Goal: Information Seeking & Learning: Learn about a topic

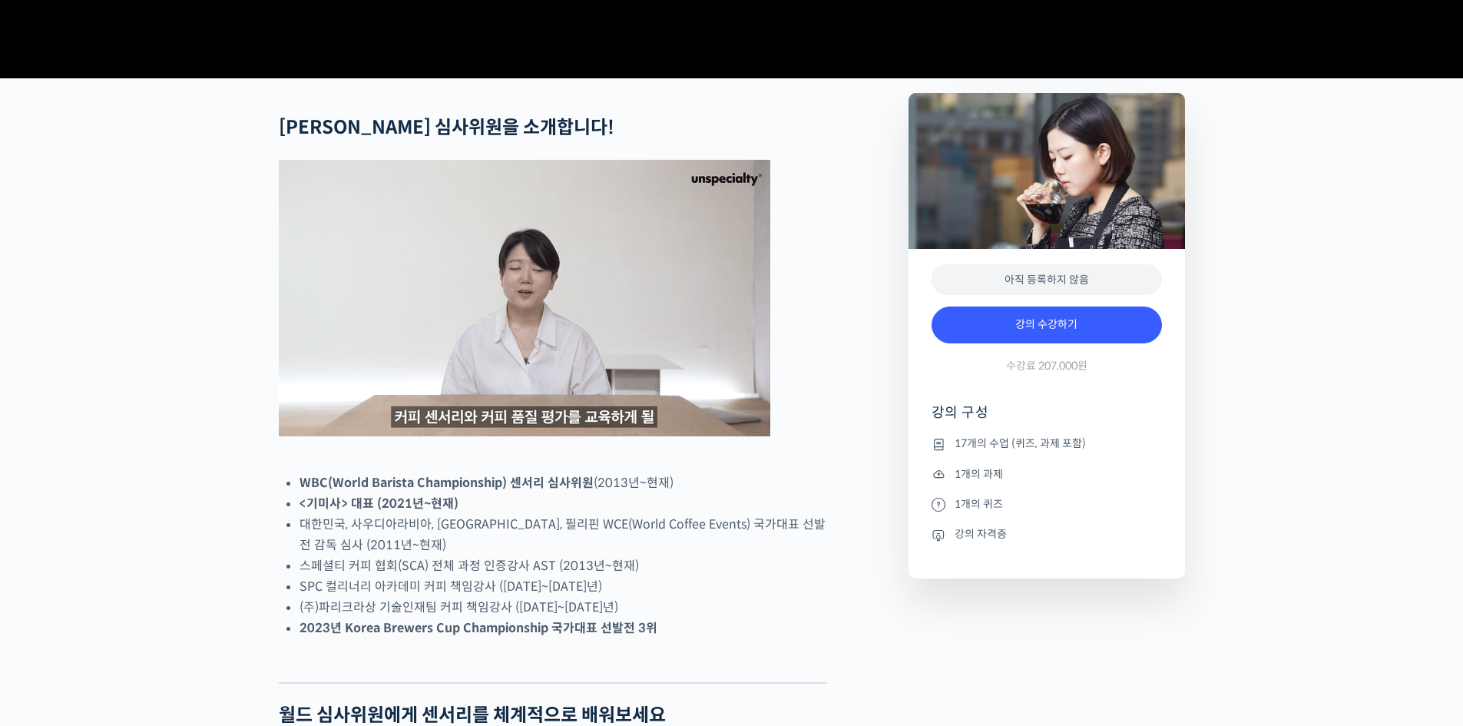
scroll to position [716, 0]
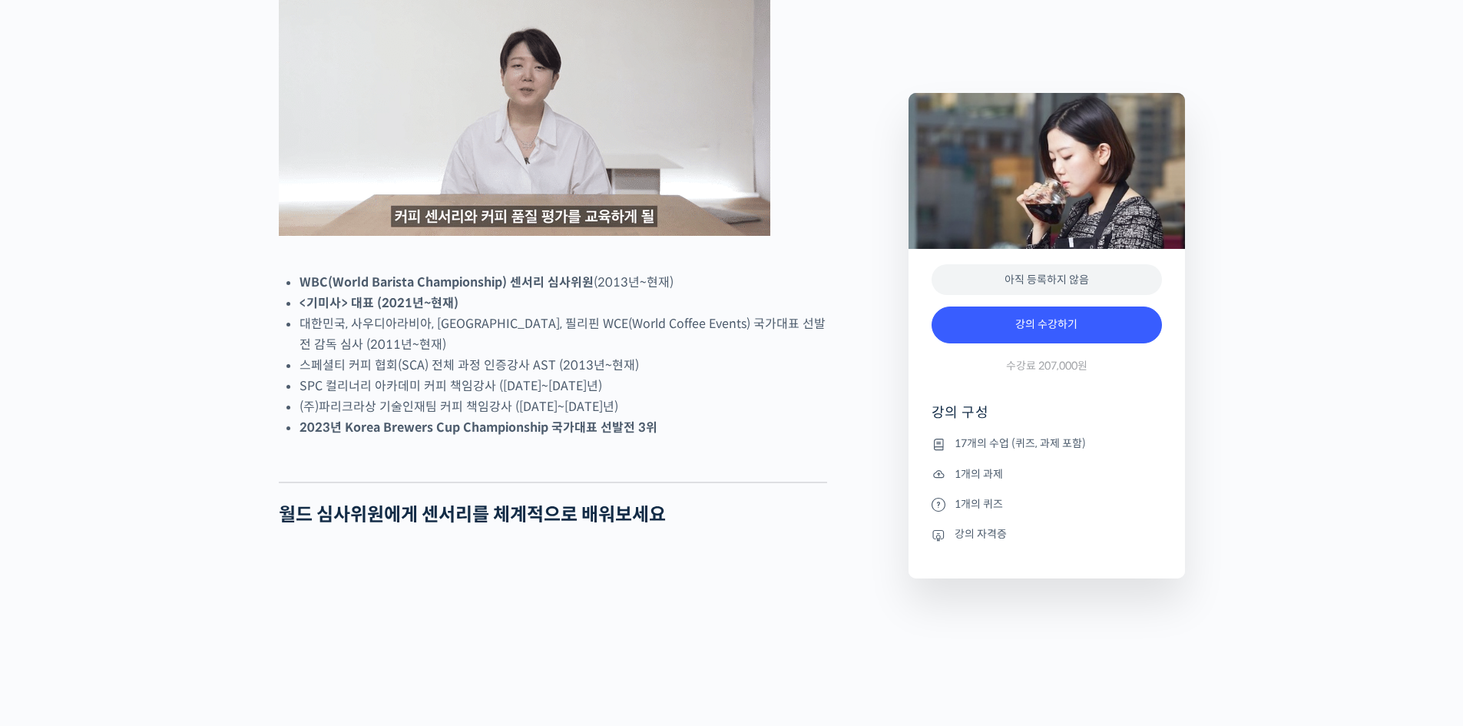
drag, startPoint x: 775, startPoint y: 347, endPoint x: 832, endPoint y: 481, distance: 145.9
click at [820, 438] on ul "WBC(World Barista Championship) 센서리 심사위원 (2013년~현재) <기미사> 대표 (2021년~현재) 대한민국, 사…" at bounding box center [563, 355] width 528 height 166
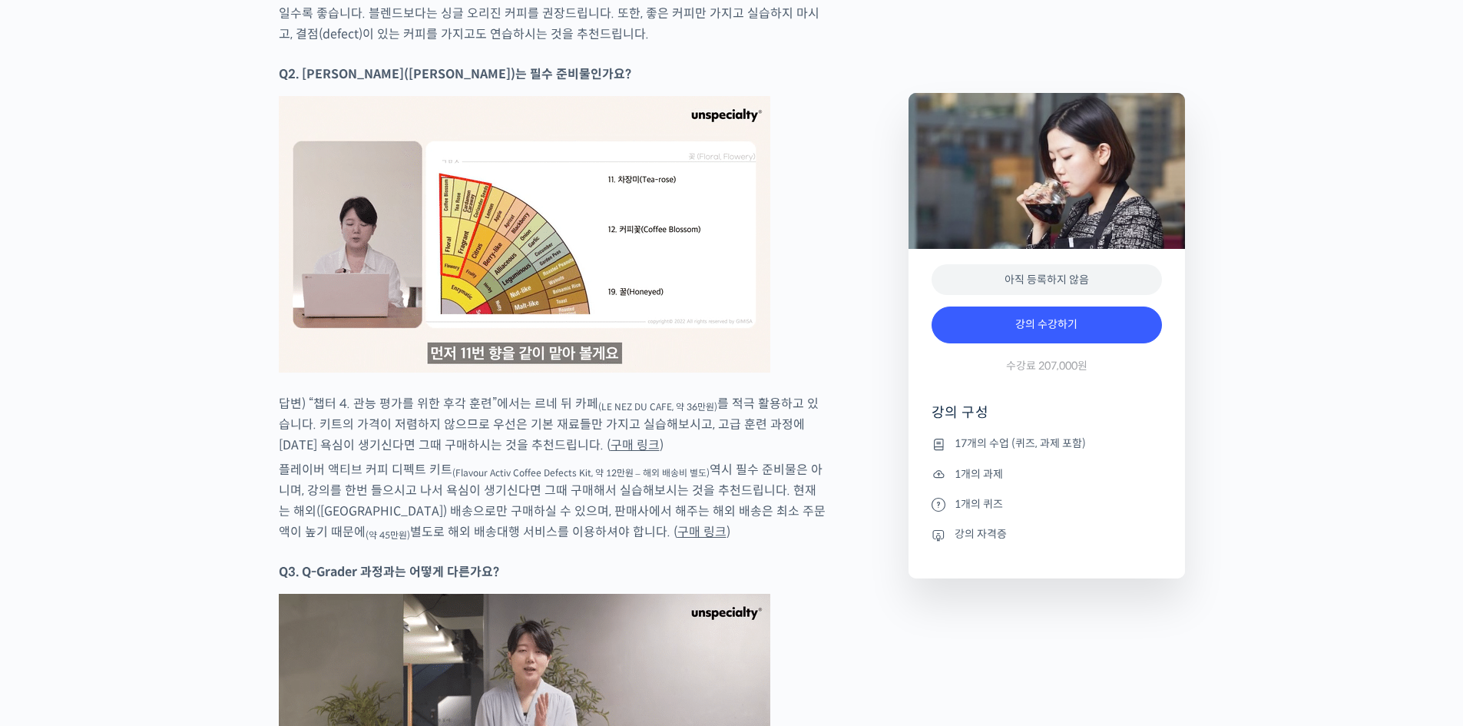
scroll to position [8702, 0]
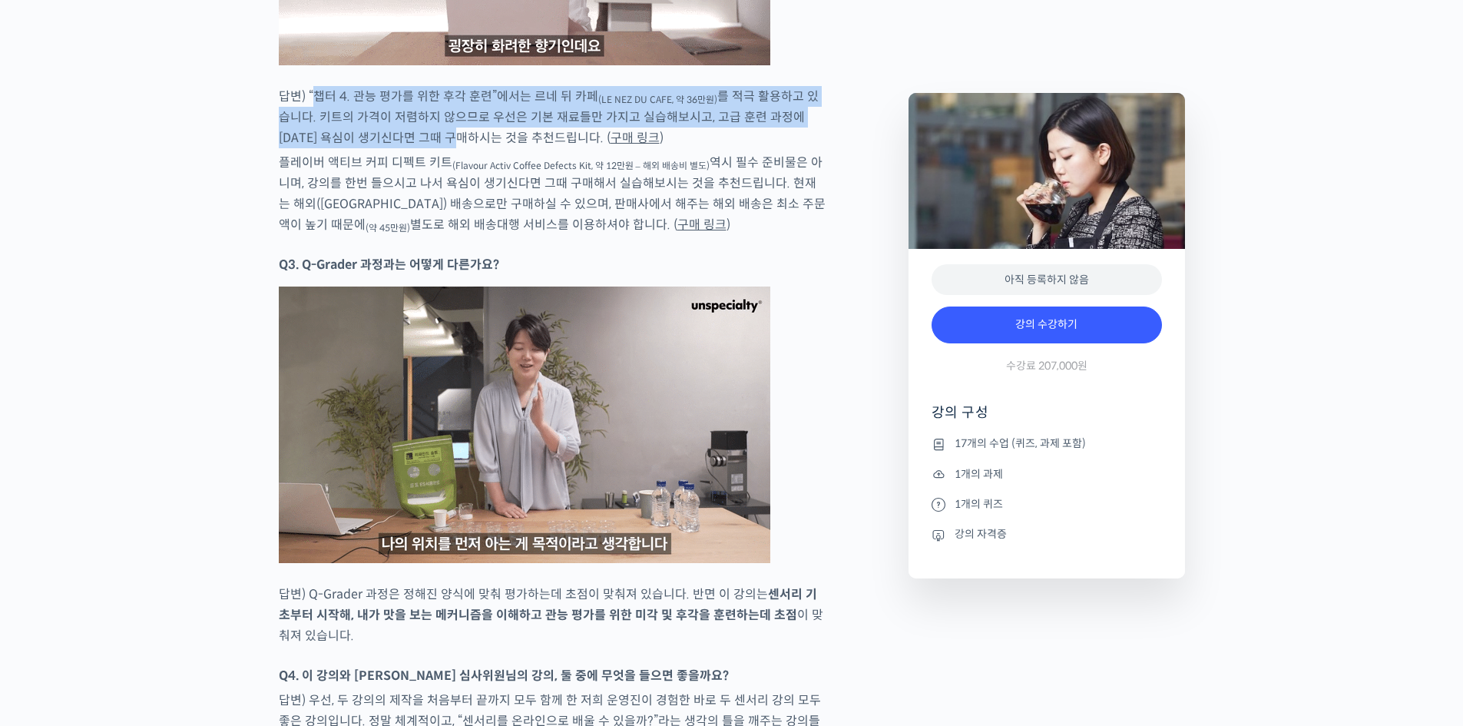
drag, startPoint x: 330, startPoint y: 94, endPoint x: 468, endPoint y: 138, distance: 144.5
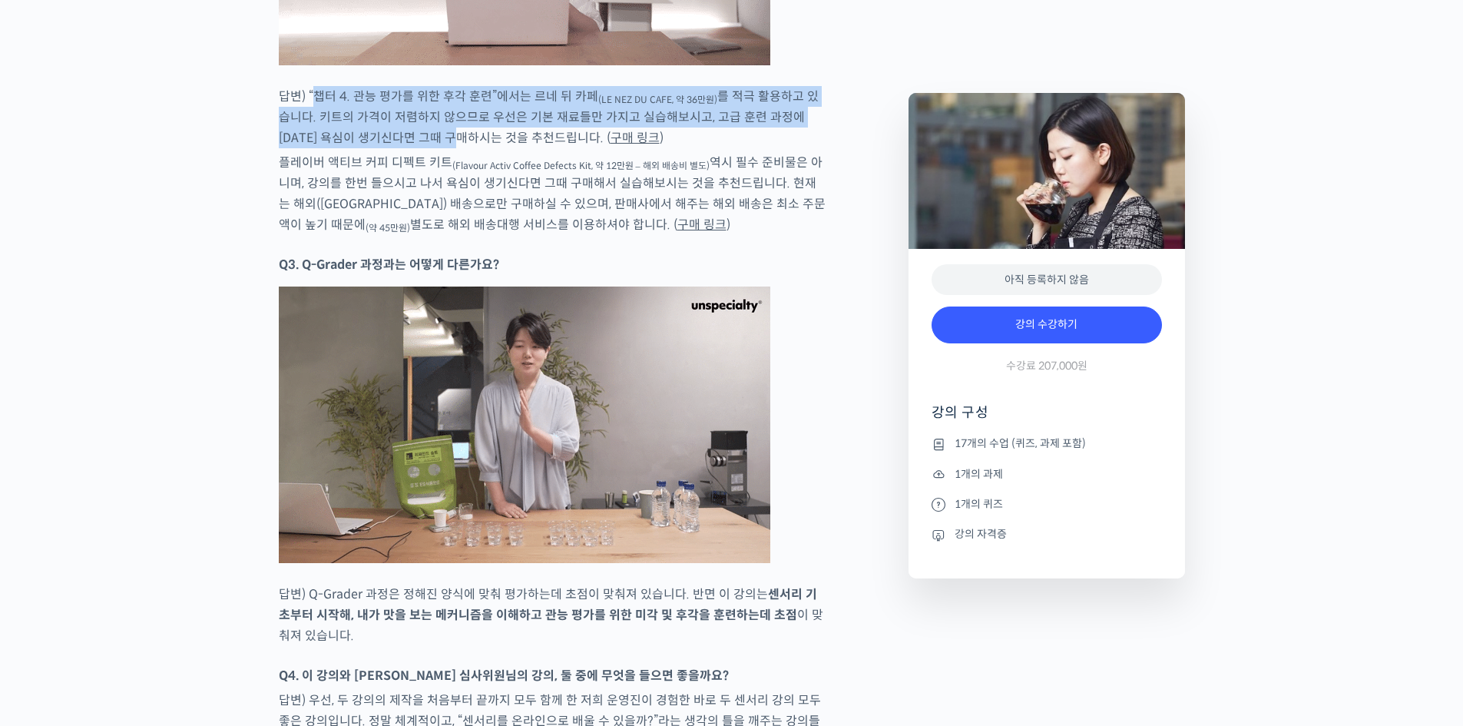
click at [449, 135] on p "답변) “챕터 4. 관능 평가를 위한 후각 훈련”에서는 르네 뒤 카페 (LE NEZ DU CAFE, 약 36만원) 를 적극 활용하고 있습니다.…" at bounding box center [553, 117] width 548 height 62
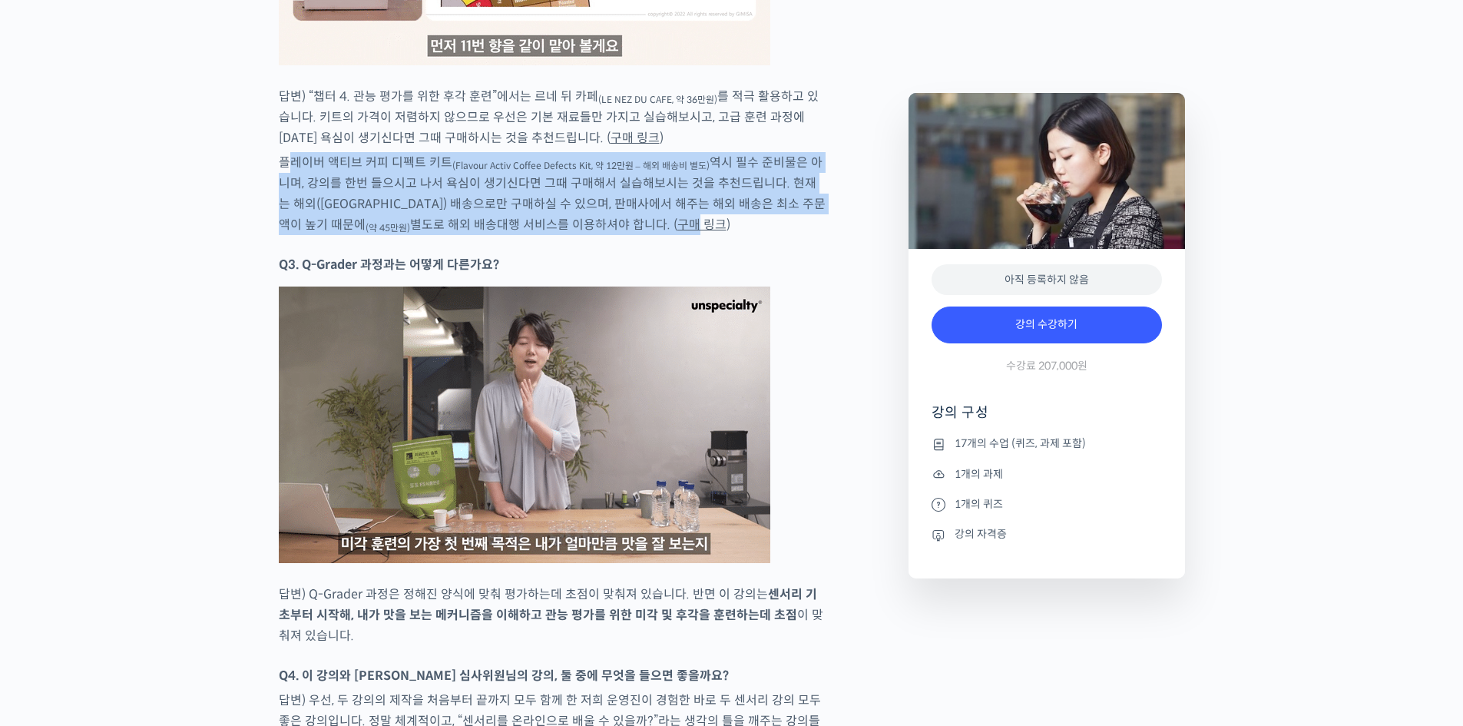
drag, startPoint x: 289, startPoint y: 155, endPoint x: 568, endPoint y: 222, distance: 286.6
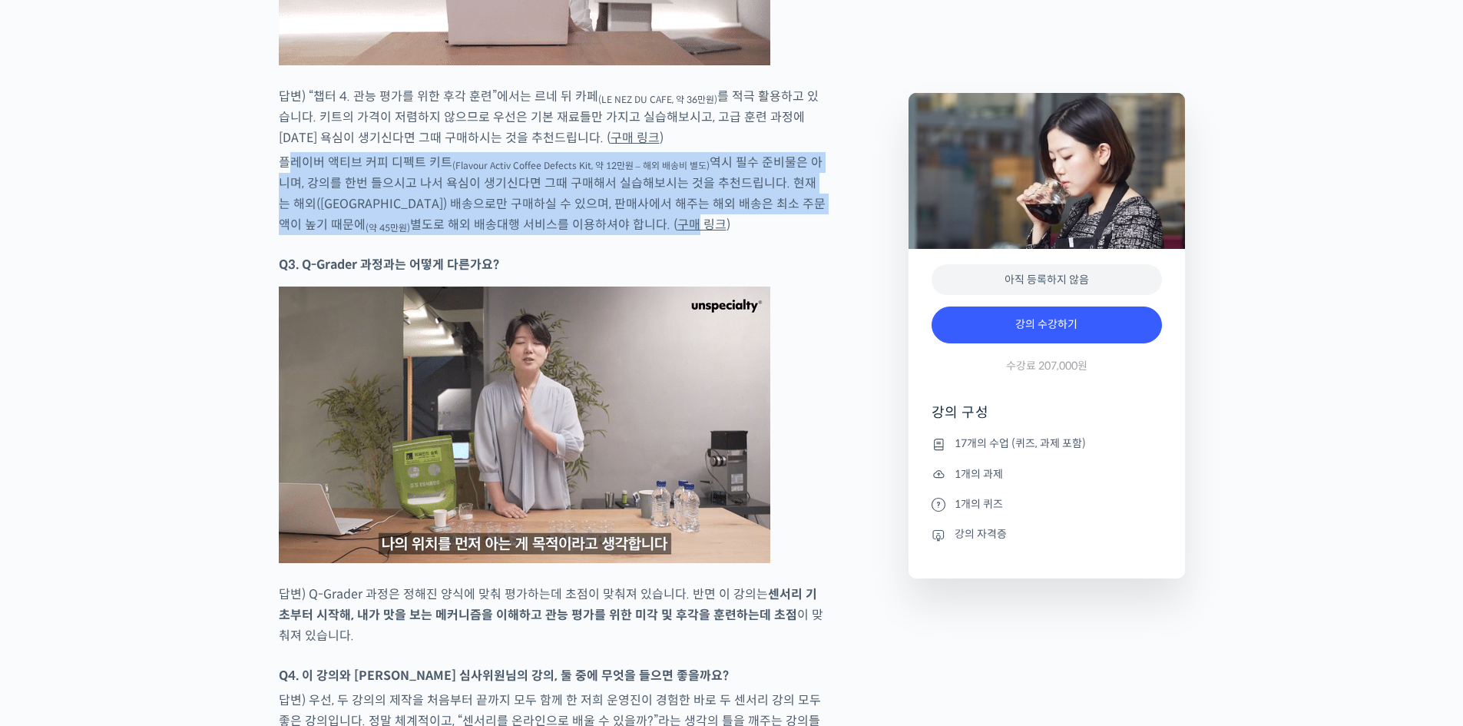
click at [563, 220] on p "플레이버 액티브 커피 디펙트 키트 (Flavour Activ Coffee Defects Kit, 약 12만원 – 해외 배송비 별도) 역시 필수…" at bounding box center [553, 193] width 548 height 83
click at [806, 159] on p "플레이버 액티브 커피 디펙트 키트 (Flavour Activ Coffee Defects Kit, 약 12만원 – 해외 배송비 별도) 역시 필수…" at bounding box center [553, 193] width 548 height 83
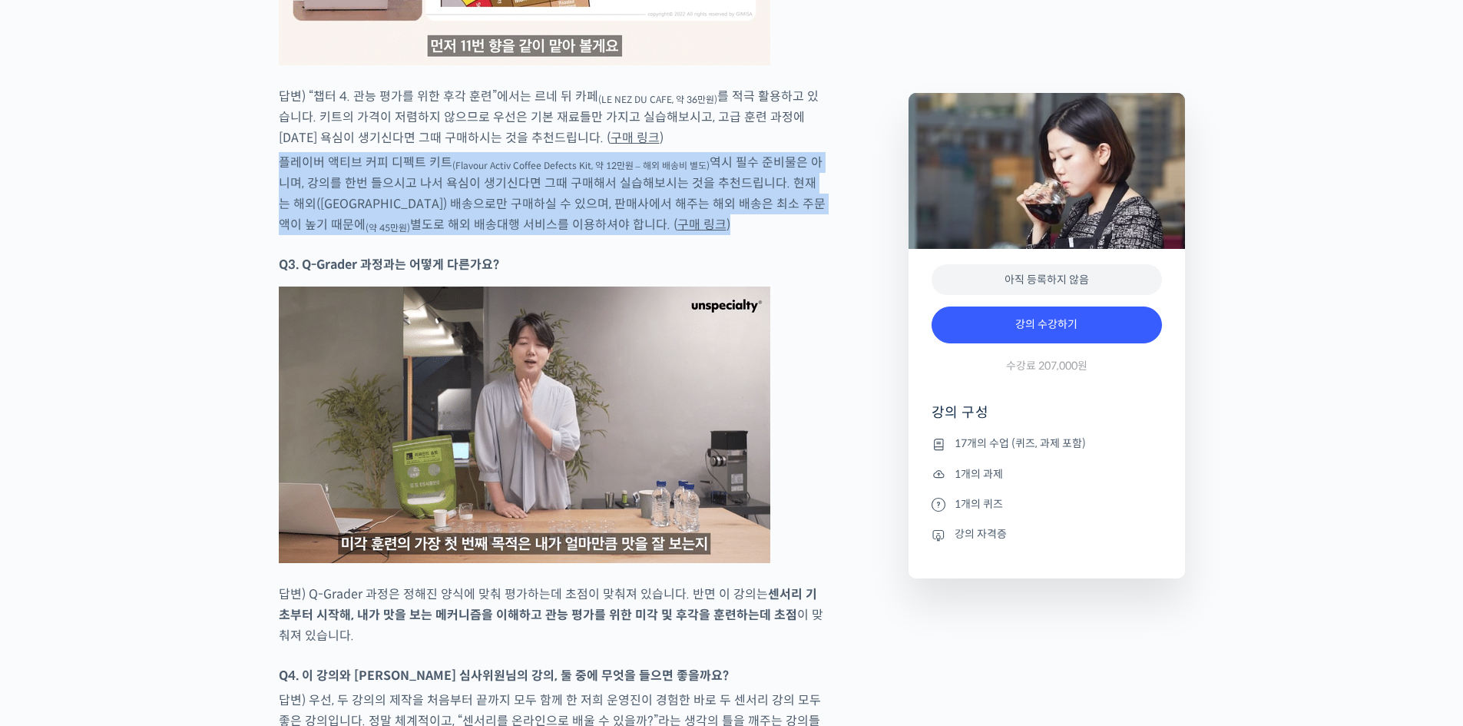
drag, startPoint x: 799, startPoint y: 220, endPoint x: 775, endPoint y: 134, distance: 90.2
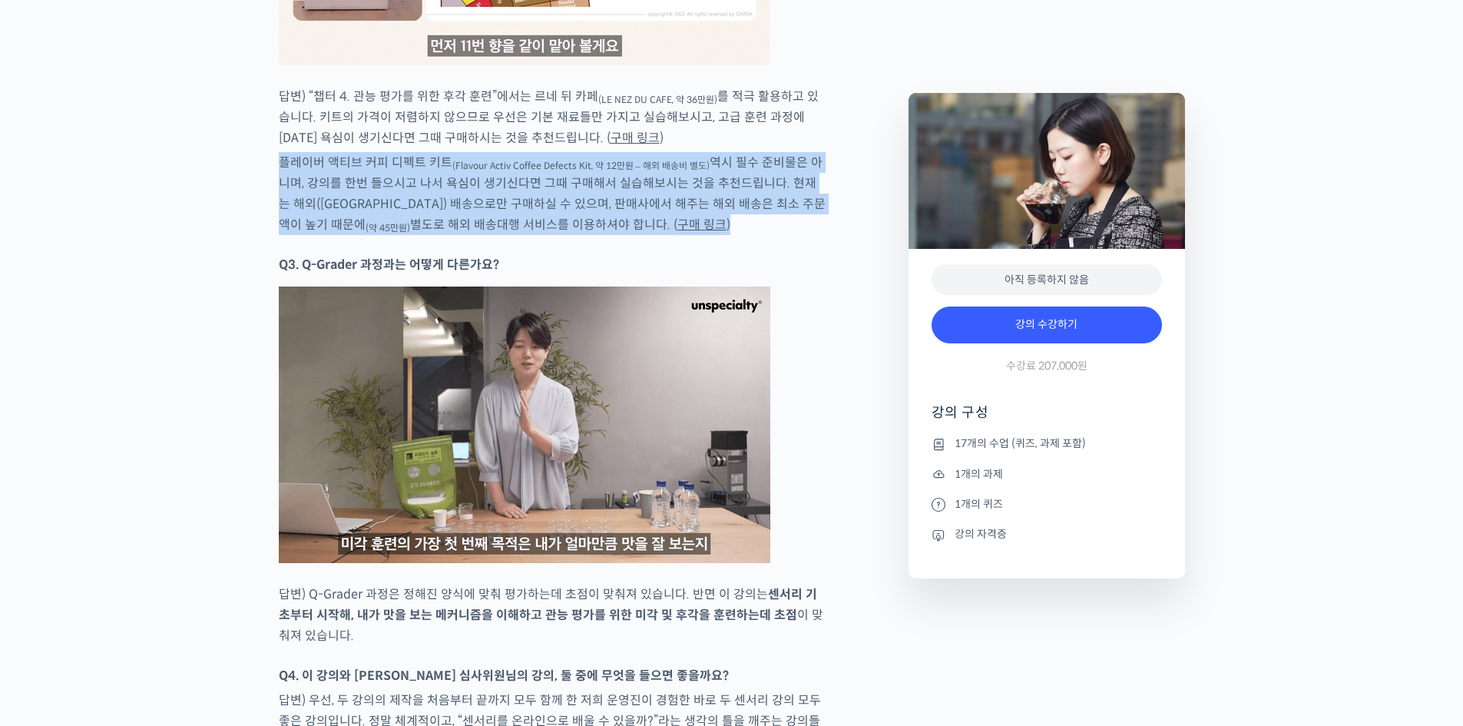
click at [775, 134] on p "답변) “챕터 4. 관능 평가를 위한 후각 훈련”에서는 르네 뒤 카페 (LE NEZ DU CAFE, 약 36만원) 를 적극 활용하고 있습니다.…" at bounding box center [553, 117] width 548 height 62
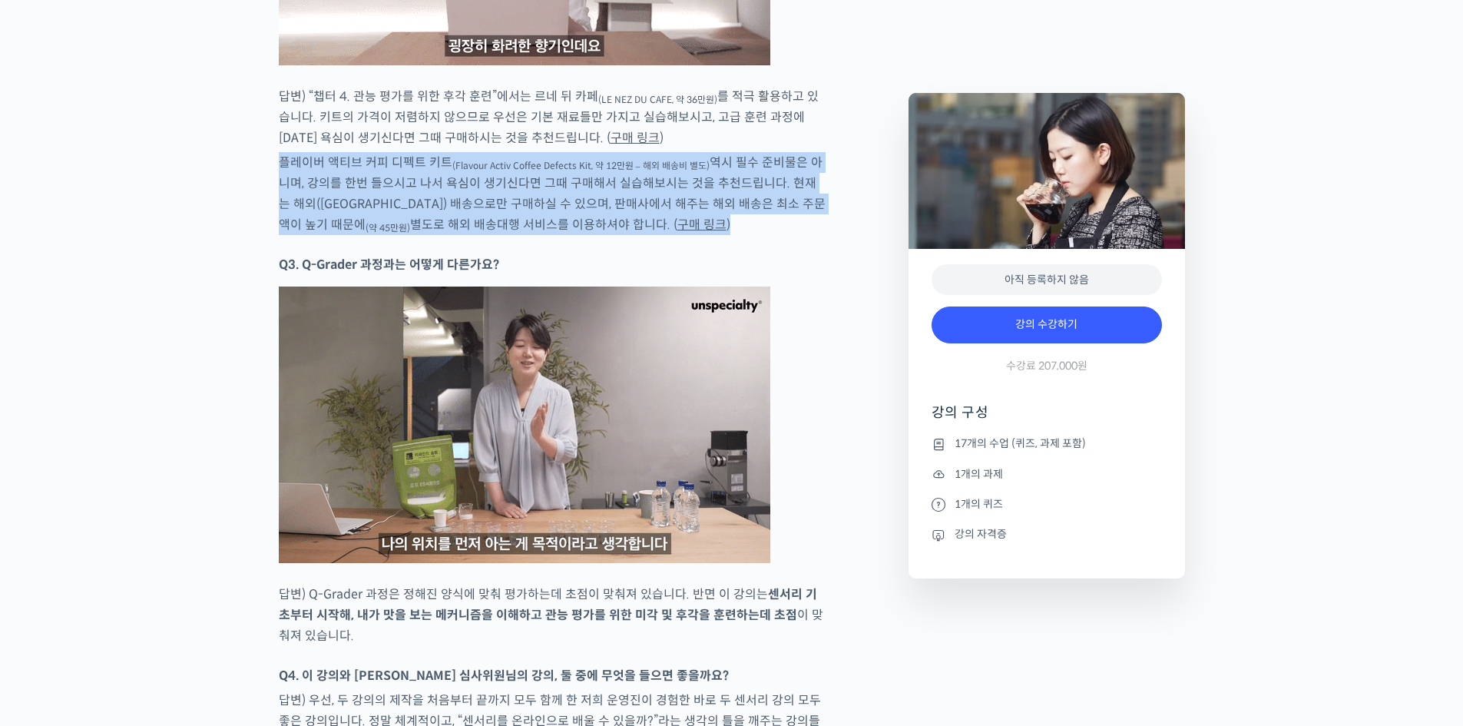
drag, startPoint x: 759, startPoint y: 135, endPoint x: 744, endPoint y: 231, distance: 97.2
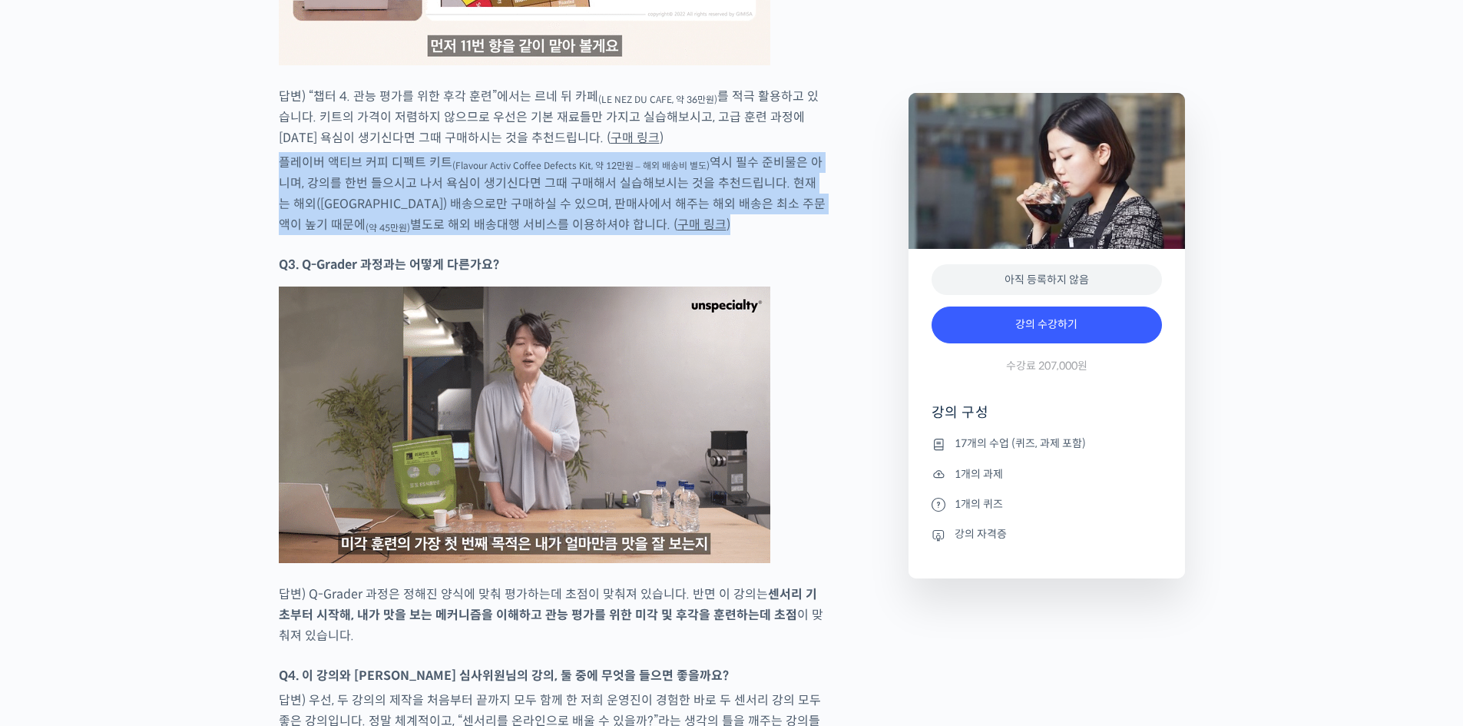
click at [744, 239] on div at bounding box center [553, 246] width 548 height 15
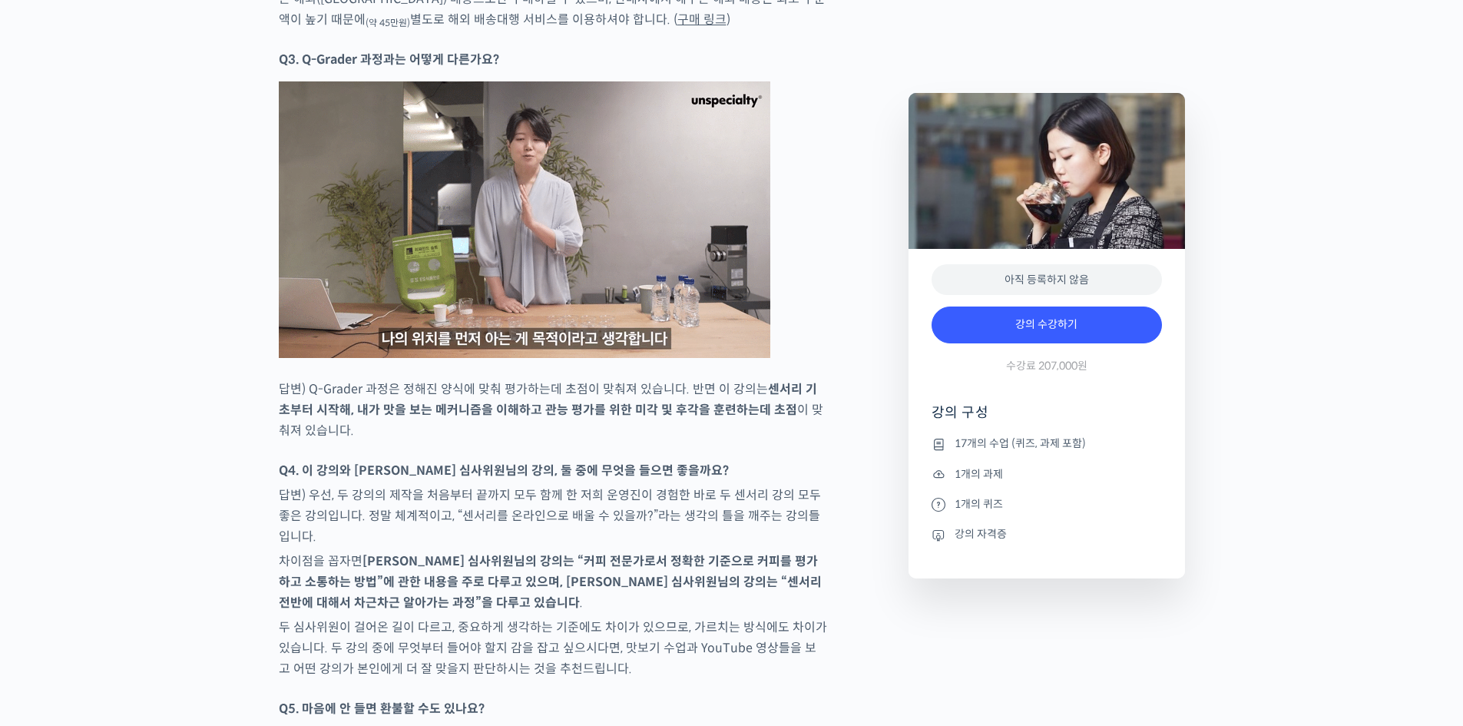
scroll to position [9112, 0]
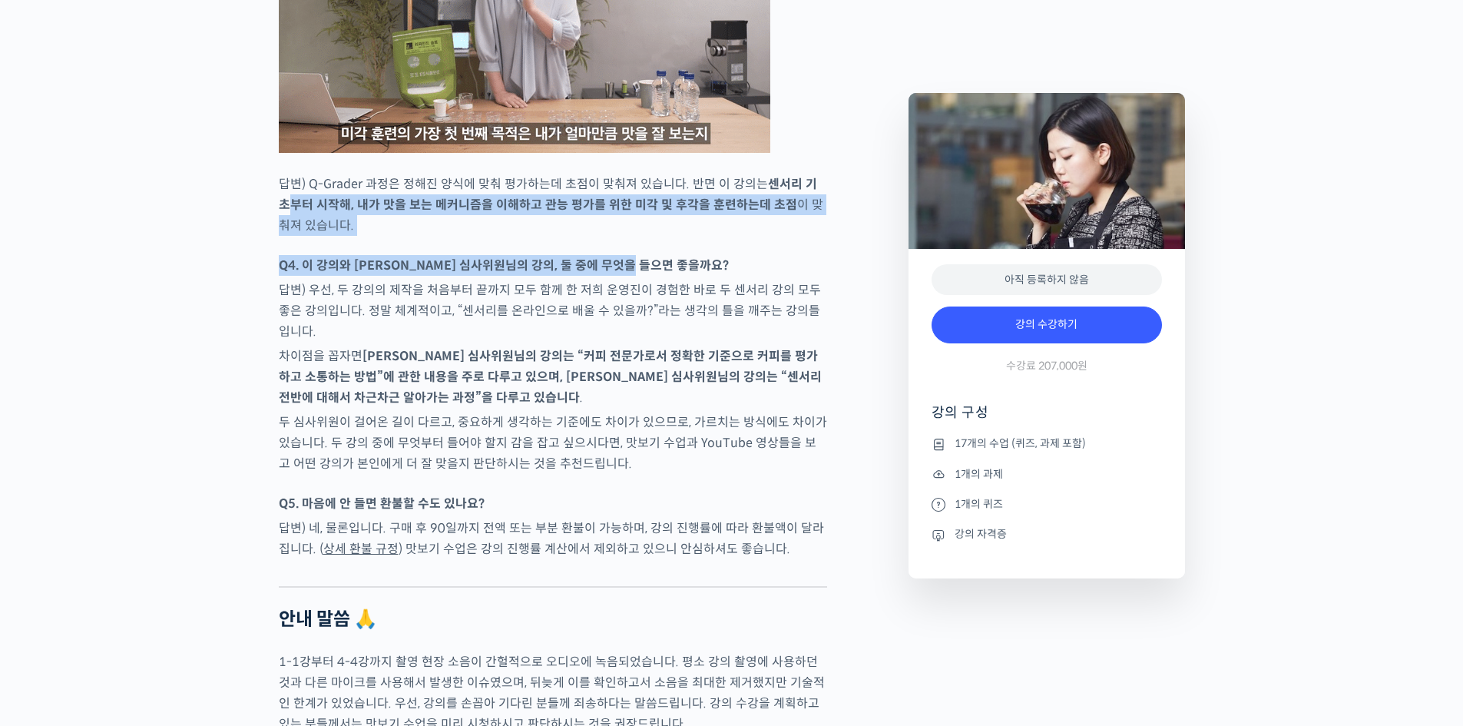
drag, startPoint x: 819, startPoint y: 157, endPoint x: 797, endPoint y: 256, distance: 101.4
click at [796, 256] on p "Q4. 이 강의와 [PERSON_NAME] 심사위원님의 강의, 둘 중에 무엇을 들으면 좋을까요?" at bounding box center [553, 265] width 548 height 21
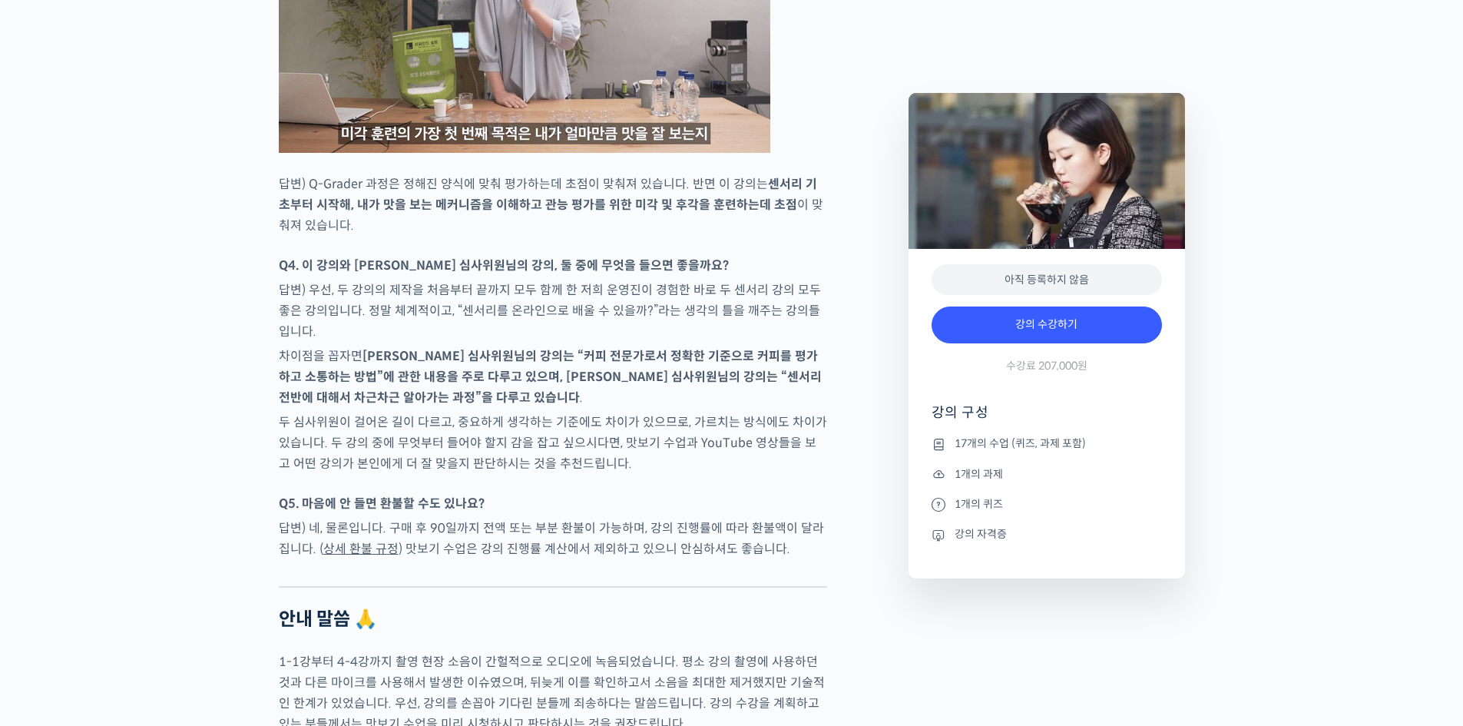
drag, startPoint x: 798, startPoint y: 285, endPoint x: 795, endPoint y: 329, distance: 43.9
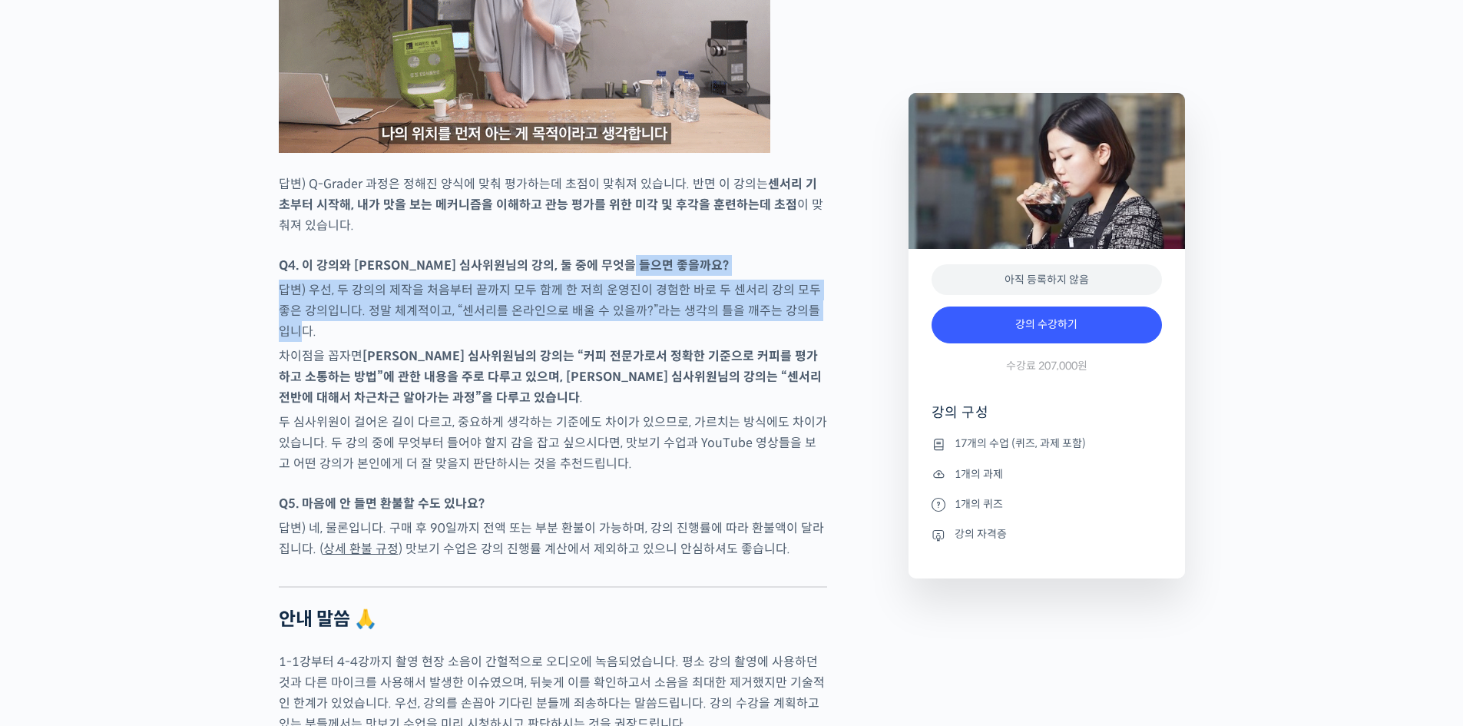
drag, startPoint x: 814, startPoint y: 287, endPoint x: 814, endPoint y: 322, distance: 34.6
click at [811, 327] on p "답변) 우선, 두 강의의 제작을 처음부터 끝까지 모두 함께 한 저희 운영진이 경험한 바로 두 센서리 강의 모두 좋은 강의입니다. 정말 체계적이…" at bounding box center [553, 311] width 548 height 62
drag, startPoint x: 807, startPoint y: 326, endPoint x: 810, endPoint y: 248, distance: 77.6
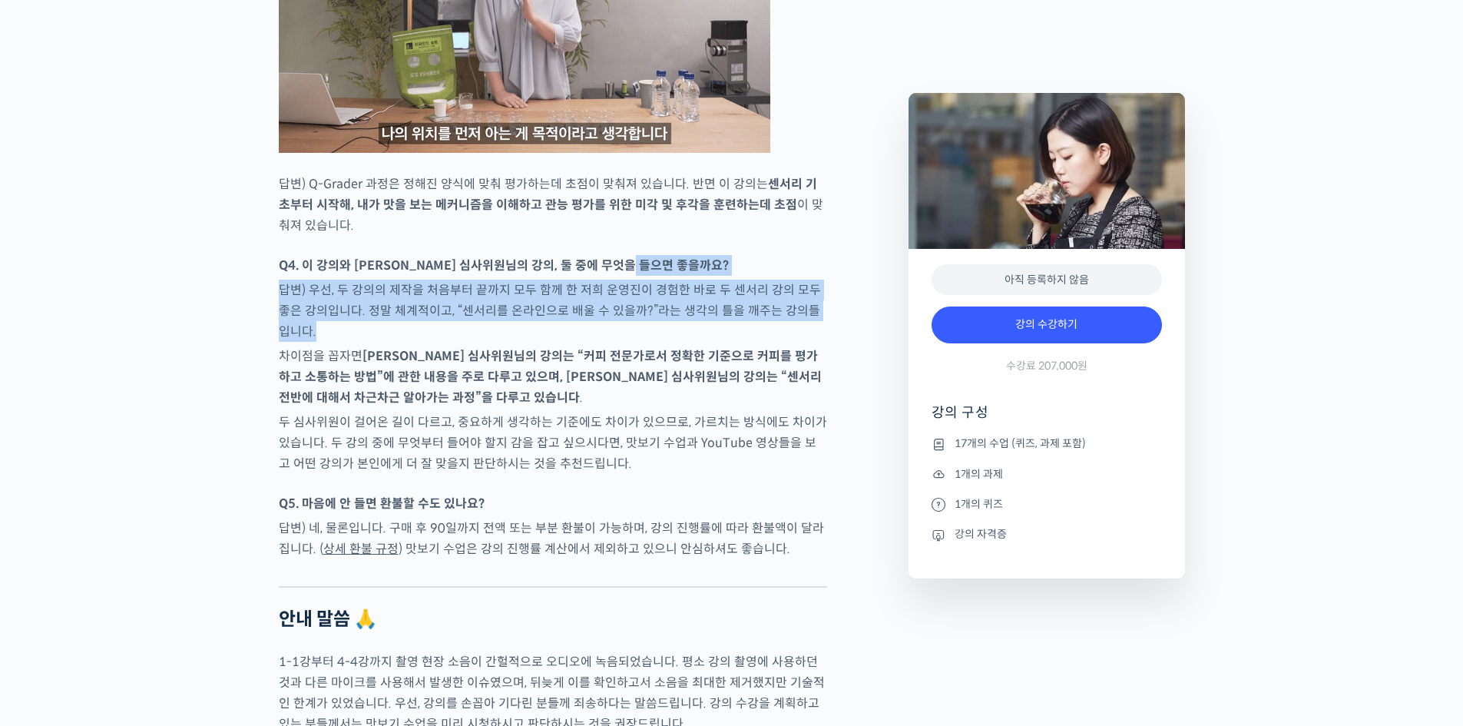
click at [810, 255] on p "Q4. 이 강의와 [PERSON_NAME] 심사위원님의 강의, 둘 중에 무엇을 들으면 좋을까요?" at bounding box center [553, 265] width 548 height 21
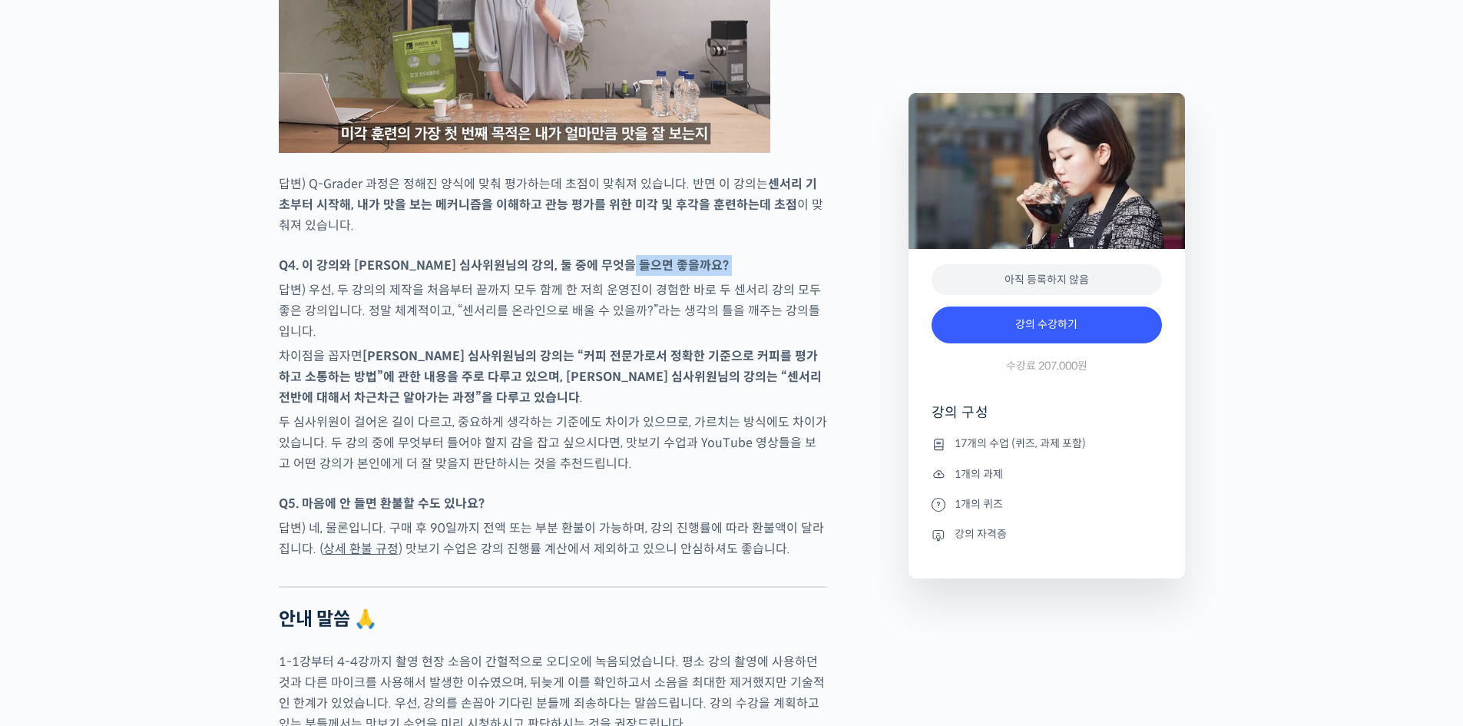
click at [810, 255] on p "Q4. 이 강의와 [PERSON_NAME] 심사위원님의 강의, 둘 중에 무엇을 들으면 좋을까요?" at bounding box center [553, 265] width 548 height 21
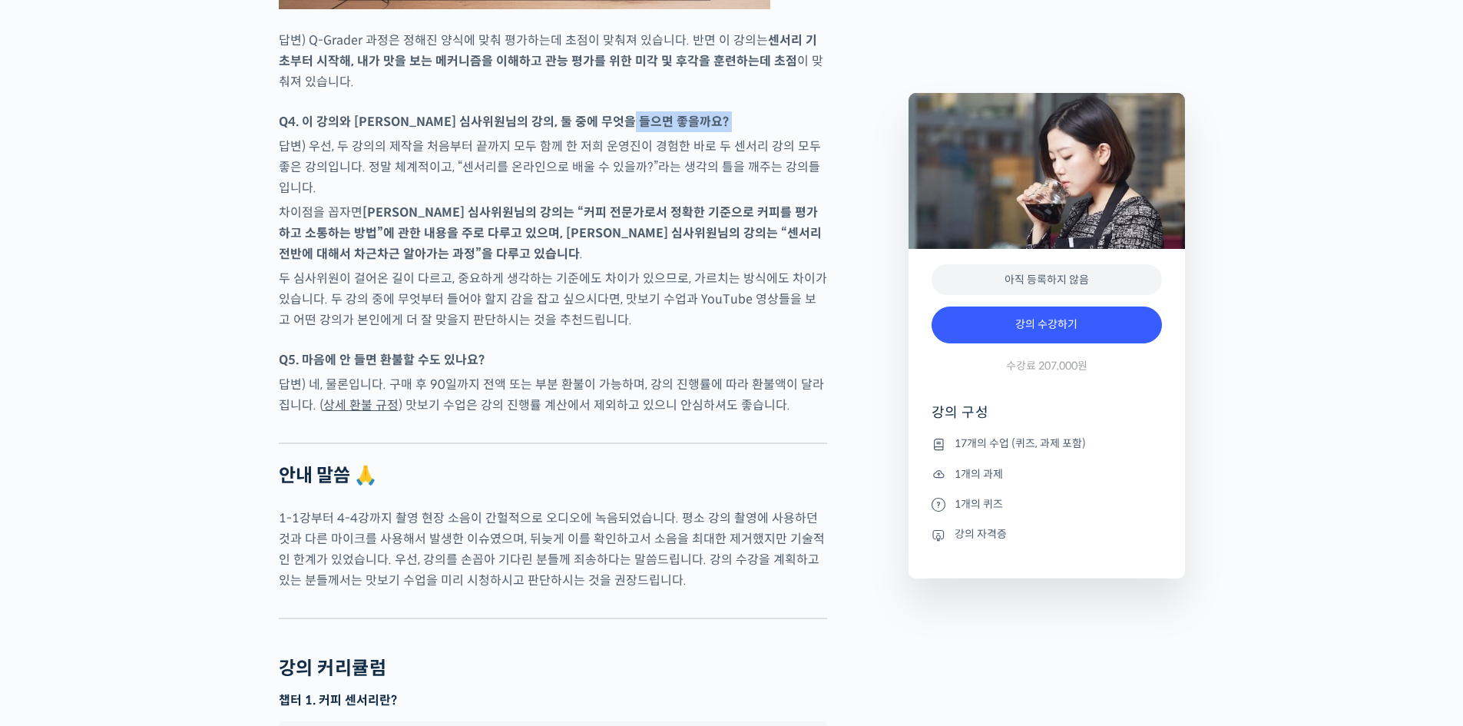
scroll to position [9419, 0]
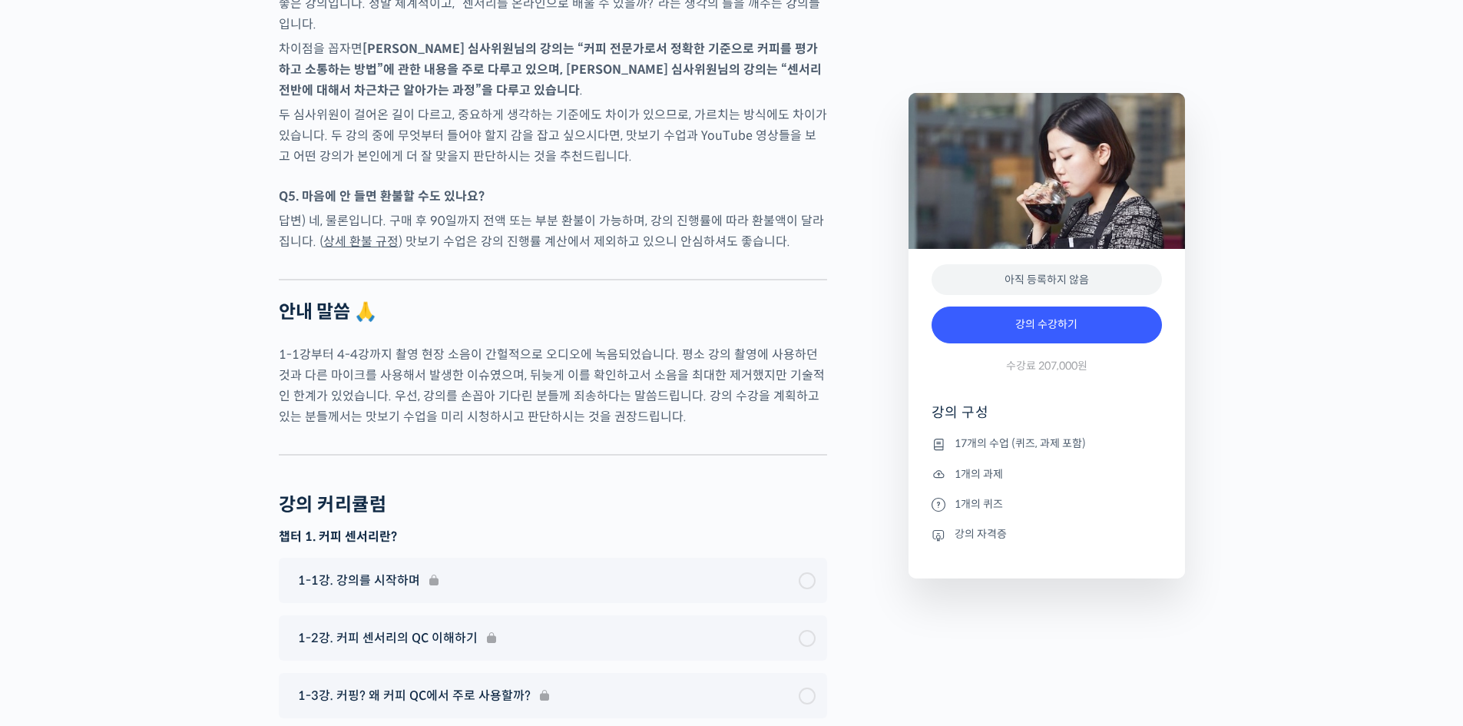
drag, startPoint x: 726, startPoint y: 115, endPoint x: 745, endPoint y: 176, distance: 63.4
click at [739, 157] on p "두 심사위원이 걸어온 길이 다르고, 중요하게 생각하는 기준에도 차이가 있으므로, 가르치는 방식에도 차이가 있습니다. 두 강의 중에 무엇부터 들…" at bounding box center [553, 135] width 548 height 62
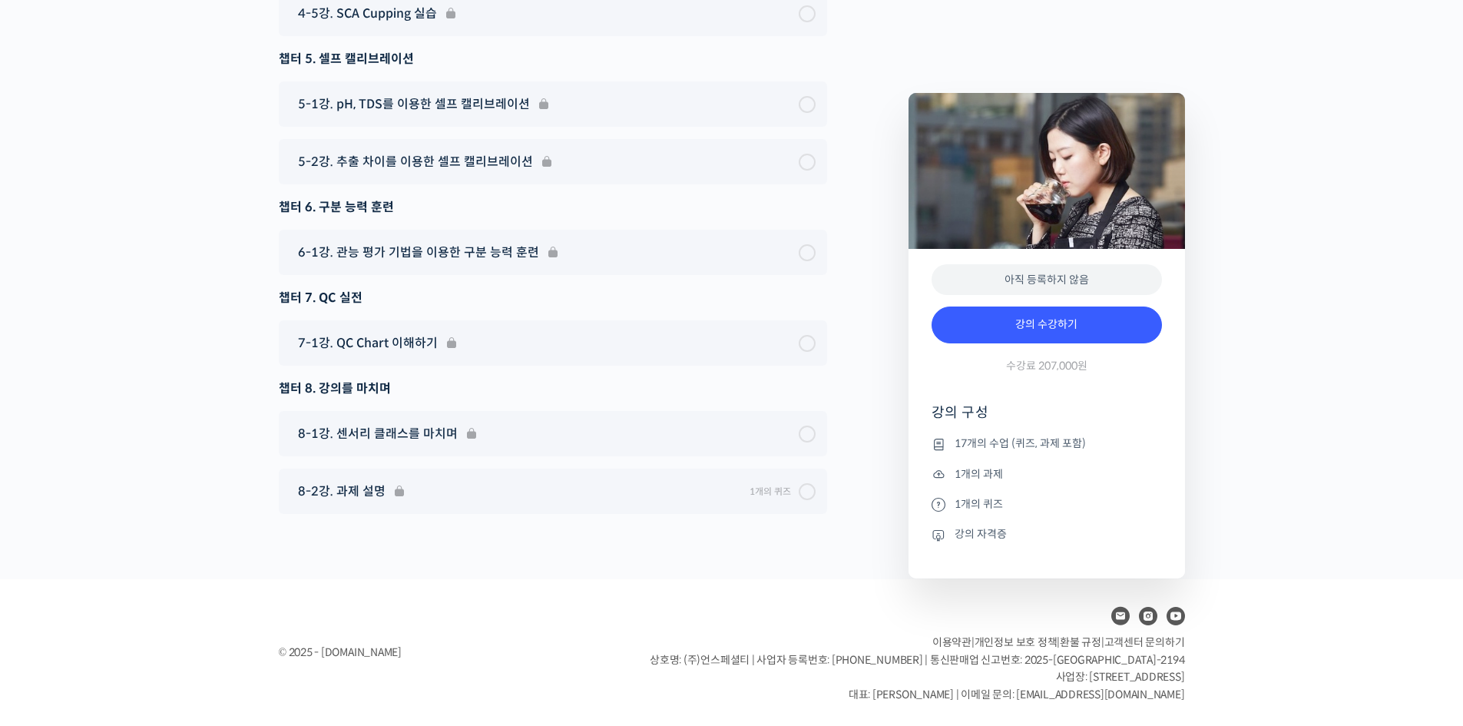
scroll to position [0, 0]
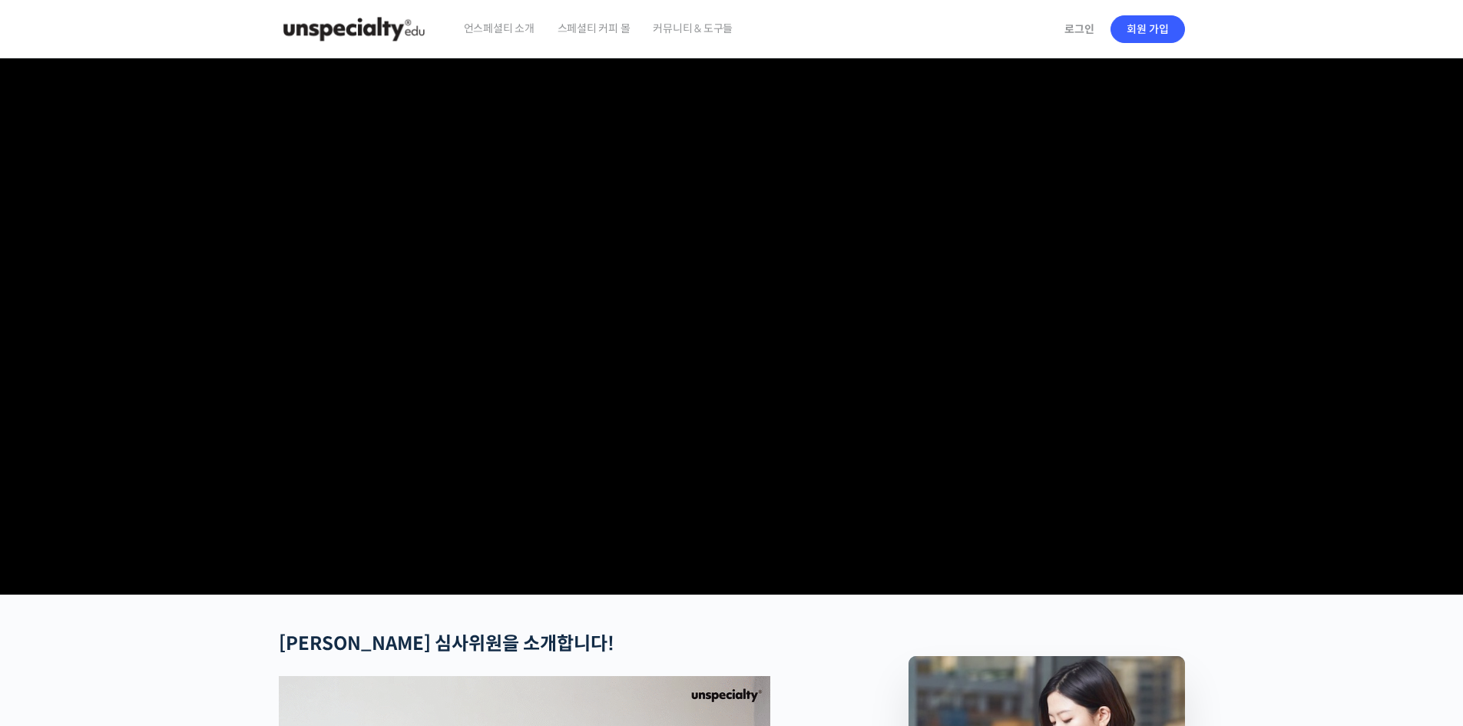
click at [500, 28] on span "언스페셜티 소개" at bounding box center [499, 28] width 71 height 58
click at [377, 22] on img at bounding box center [354, 29] width 151 height 46
